Goal: Information Seeking & Learning: Learn about a topic

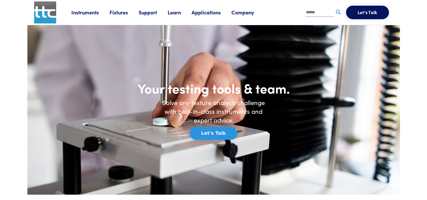
click at [205, 10] on link "Applications" at bounding box center [212, 12] width 40 height 7
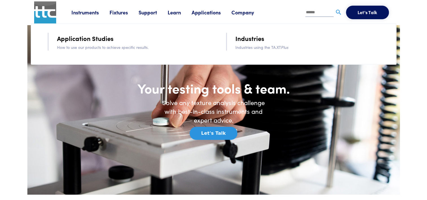
click at [248, 38] on link "Industries" at bounding box center [249, 38] width 29 height 10
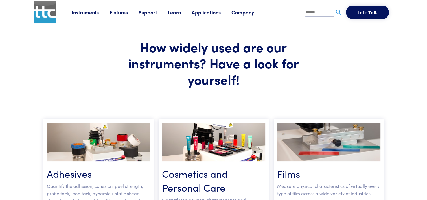
click at [91, 12] on link "Instruments" at bounding box center [90, 12] width 38 height 7
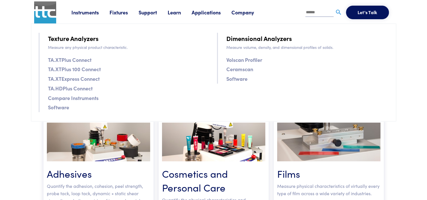
click at [84, 59] on link "TA.XTPlus Connect" at bounding box center [69, 60] width 43 height 8
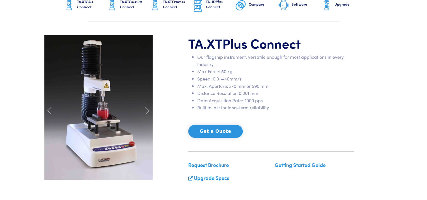
scroll to position [56, 0]
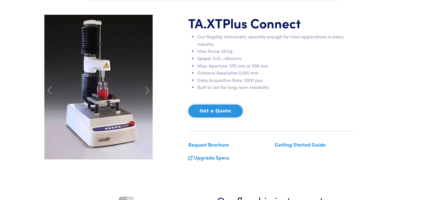
drag, startPoint x: 0, startPoint y: 0, endPoint x: 183, endPoint y: 68, distance: 194.7
click at [183, 68] on div "TA.XT Plus Connect Our flagship instrument, versatile enough for most applicati…" at bounding box center [213, 91] width 345 height 152
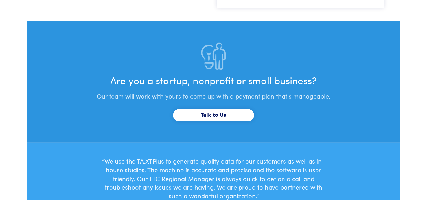
scroll to position [1803, 0]
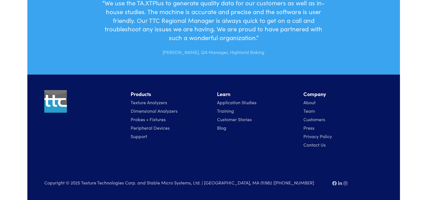
click at [278, 111] on li "Training" at bounding box center [257, 110] width 80 height 8
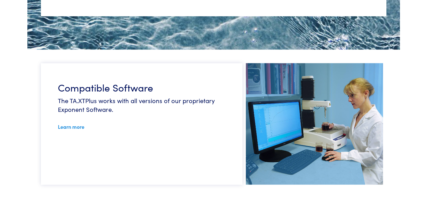
scroll to position [1318, 0]
click at [66, 127] on link "Learn more" at bounding box center [71, 126] width 27 height 7
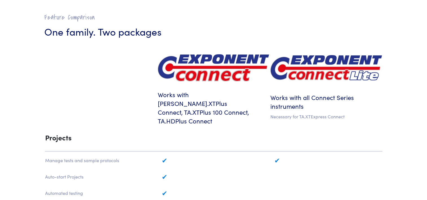
scroll to position [257, 0]
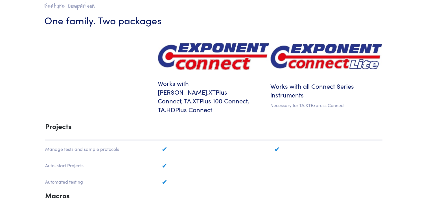
click at [206, 89] on h6 "Works with TA.XTPlus Connect, TA.XTPlus 100 Connect, TA.HDPlus Connect" at bounding box center [213, 96] width 111 height 35
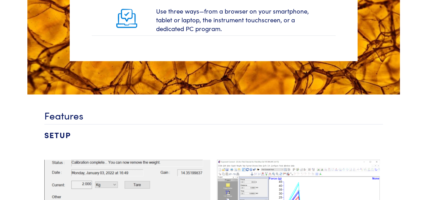
scroll to position [1150, 0]
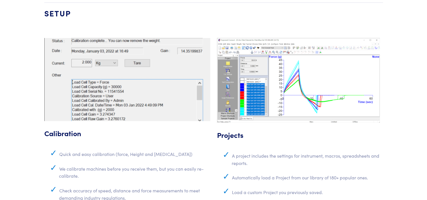
click at [211, 80] on div "Calibration Quick and easy calibration (force, Height and Stiffness) We calibra…" at bounding box center [127, 124] width 173 height 173
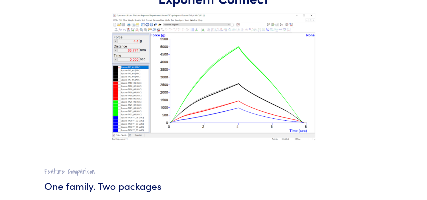
scroll to position [0, 0]
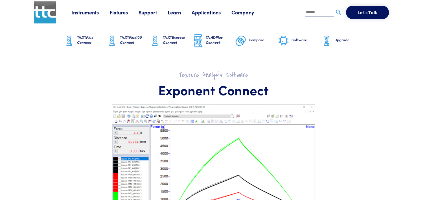
click at [85, 43] on span "Plus Connect" at bounding box center [85, 39] width 16 height 10
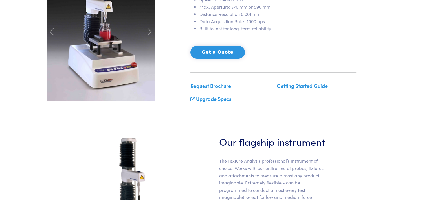
scroll to position [114, 0]
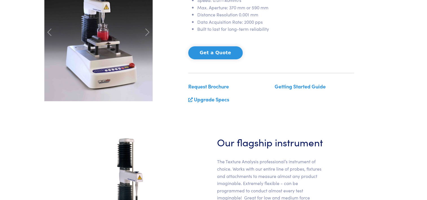
click at [285, 86] on link "Getting Started Guide" at bounding box center [300, 86] width 51 height 7
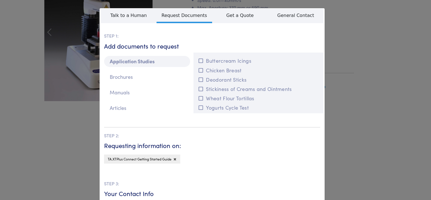
click at [285, 93] on button "Wheat Flour Tortillas" at bounding box center [258, 97] width 123 height 9
click at [199, 98] on icon at bounding box center [201, 98] width 5 height 5
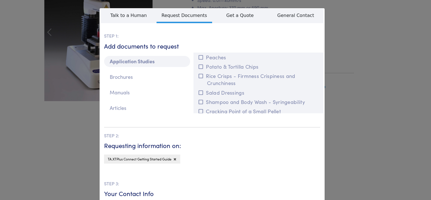
scroll to position [525, 0]
click at [236, 98] on button "Shampoo and Body Wash - Syringeability" at bounding box center [258, 100] width 123 height 9
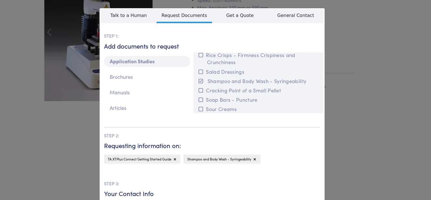
scroll to position [545, 0]
click at [199, 79] on icon at bounding box center [201, 80] width 5 height 5
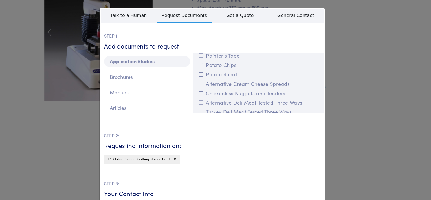
scroll to position [2055, 0]
click at [216, 106] on button "Turkey Deli Meat Tested Three Ways" at bounding box center [258, 110] width 123 height 9
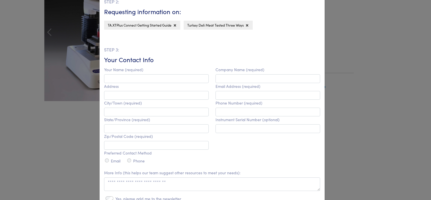
scroll to position [133, 0]
click at [142, 80] on input "text" at bounding box center [156, 79] width 105 height 9
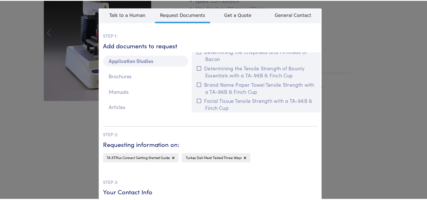
scroll to position [0, 0]
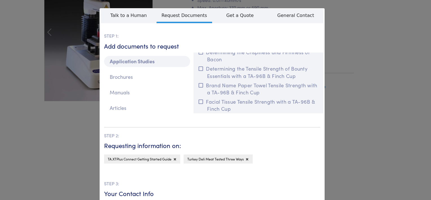
type input "**********"
click at [358, 97] on div "**********" at bounding box center [215, 100] width 431 height 200
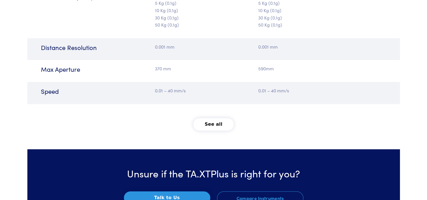
scroll to position [753, 0]
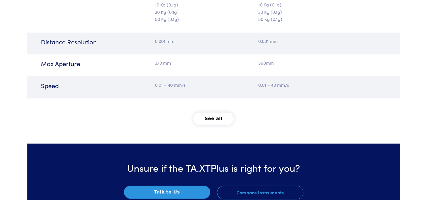
click at [209, 115] on button "See all" at bounding box center [213, 118] width 40 height 12
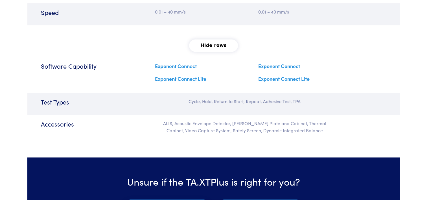
scroll to position [827, 0]
